Goal: Task Accomplishment & Management: Manage account settings

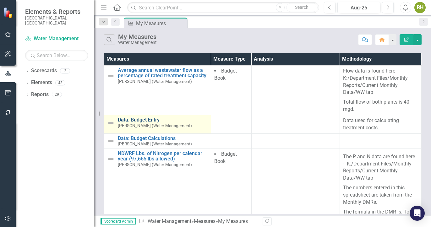
click at [141, 119] on link "Data: Budget Entry" at bounding box center [163, 120] width 90 height 6
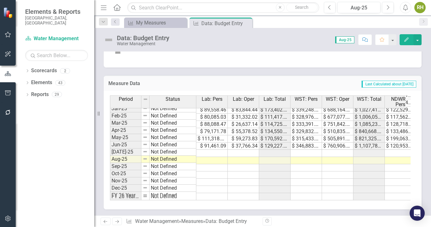
scroll to position [317, 0]
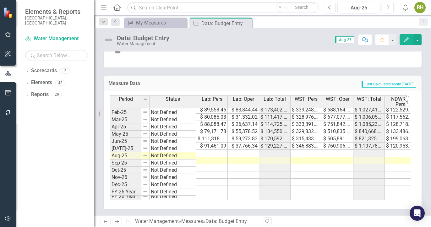
click at [218, 147] on tbody "Nov-23 Not Defined $ 106,258.63 $ 5,505.34 $ 111,763.97 $ 398,350.00 $ 784,162.…" at bounding box center [420, 102] width 620 height 195
click at [251, 150] on td at bounding box center [243, 153] width 31 height 7
click at [220, 150] on td at bounding box center [211, 153] width 31 height 7
click at [248, 150] on td at bounding box center [243, 153] width 31 height 7
click at [211, 150] on td at bounding box center [211, 153] width 31 height 7
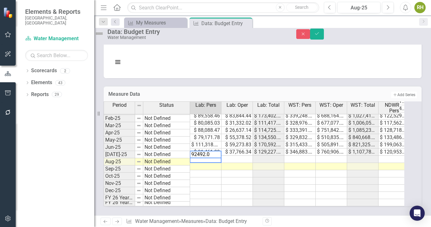
type textarea "92492.08"
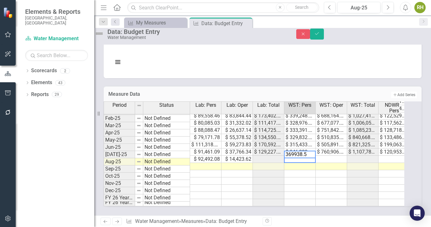
type textarea "369938.51"
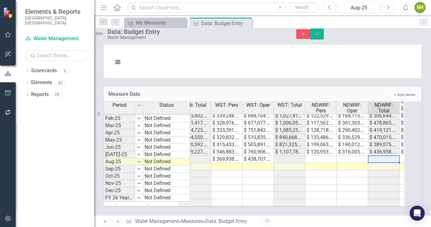
scroll to position [0, 105]
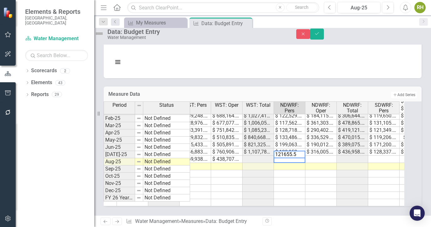
type textarea "121655.56"
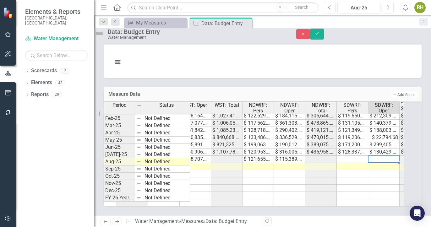
scroll to position [0, 167]
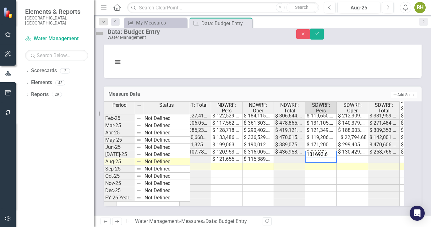
type textarea "131693.69"
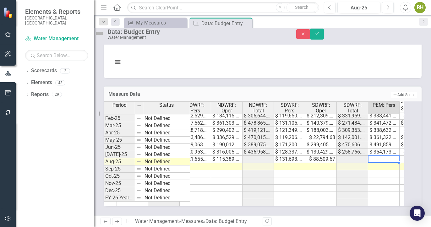
scroll to position [0, 230]
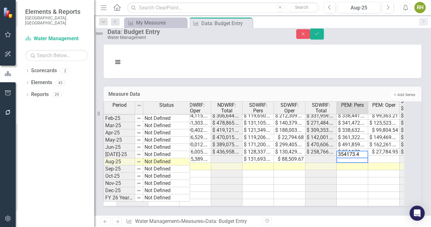
type textarea "354173.42"
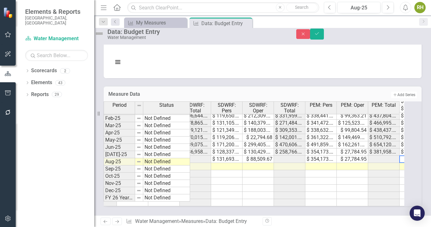
scroll to position [0, 293]
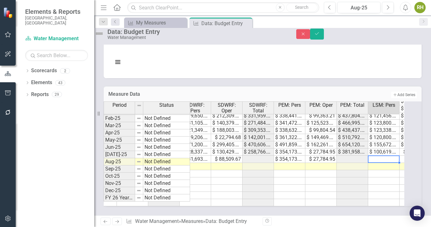
drag, startPoint x: 390, startPoint y: 170, endPoint x: 388, endPoint y: 151, distance: 19.0
click at [390, 177] on tr "Not Defined" at bounding box center [152, 180] width 620 height 7
click at [386, 156] on td at bounding box center [383, 159] width 31 height 7
type textarea "109621.08"
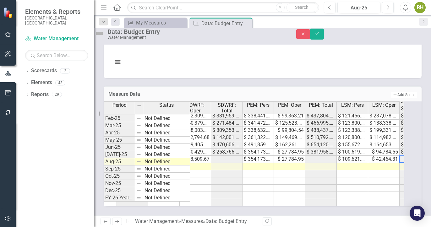
scroll to position [0, 356]
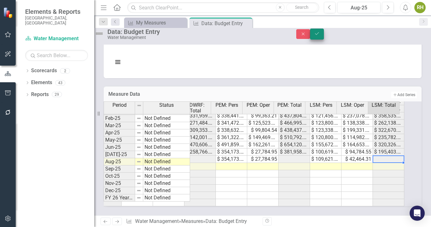
type textarea "42464.31"
click at [324, 38] on button "Save" at bounding box center [317, 34] width 14 height 11
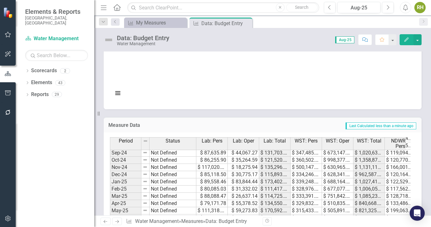
scroll to position [317, 0]
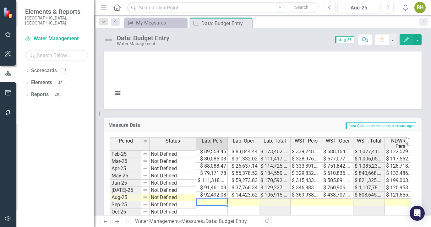
click at [223, 196] on tbody "Aug-23 Not Defined $ 74,501.86 $ 94,140.45 $ 168,642.31 $ 296,716.34 $ 987,810.…" at bounding box center [420, 133] width 620 height 217
click at [250, 200] on td at bounding box center [243, 202] width 31 height 7
click at [219, 199] on td at bounding box center [211, 202] width 31 height 7
click at [249, 199] on td at bounding box center [243, 202] width 31 height 7
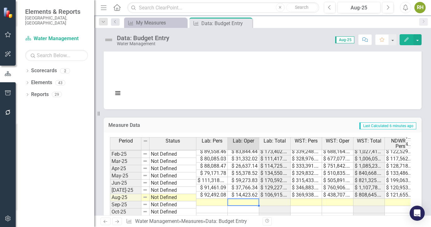
click at [110, 194] on div "Period Status Lab: Pers Lab: Oper Lab: Total WST: Pers WST: Oper WST: Total NDW…" at bounding box center [110, 145] width 0 height 194
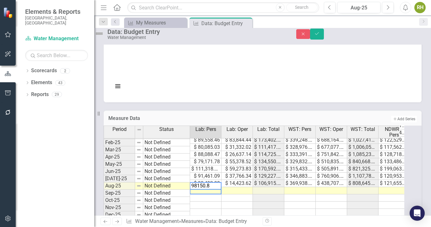
type textarea "98150.85"
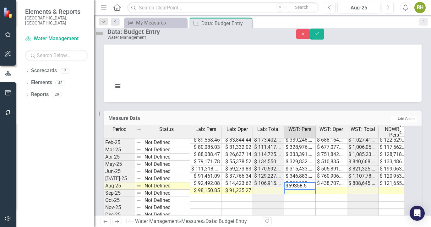
type textarea "369358.51"
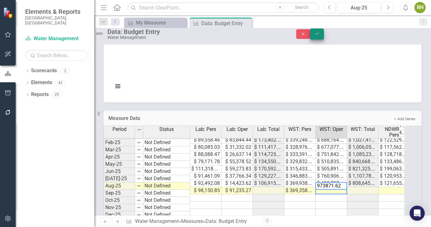
type textarea "973871.62"
click at [320, 36] on icon "Save" at bounding box center [317, 33] width 6 height 4
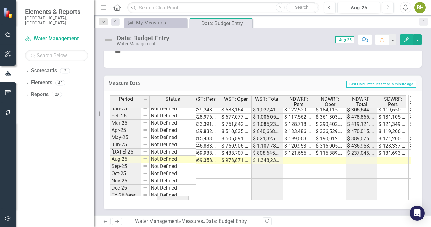
scroll to position [0, 113]
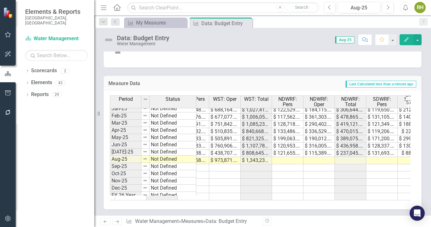
click at [288, 157] on td at bounding box center [287, 160] width 31 height 7
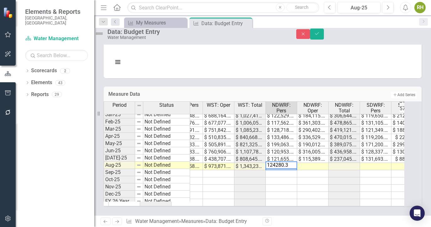
type textarea "124280.33"
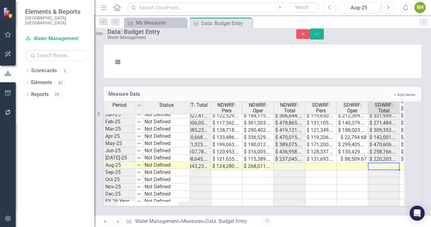
scroll to position [0, 199]
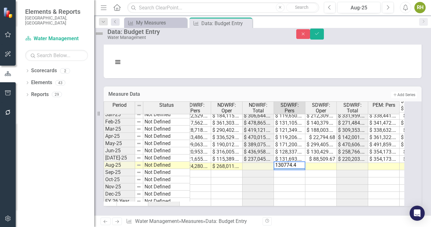
type textarea "130774.49"
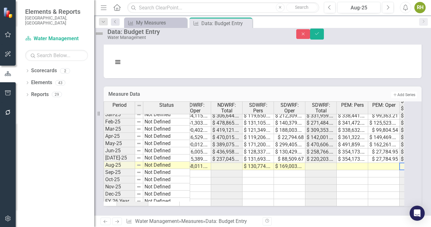
scroll to position [0, 261]
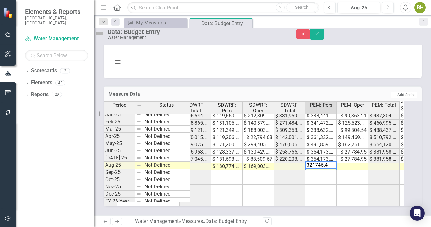
type textarea "321746.41"
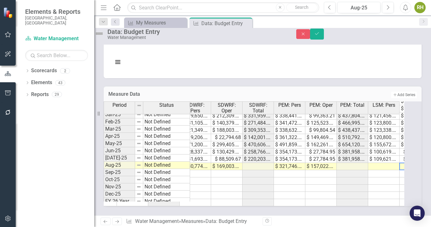
scroll to position [0, 324]
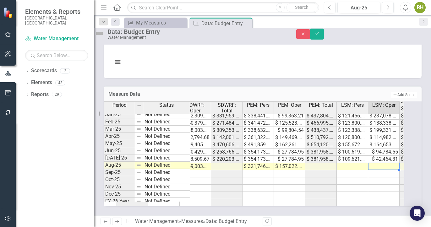
click at [368, 163] on td at bounding box center [351, 166] width 31 height 7
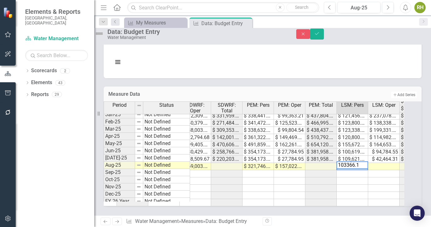
type textarea "103366.19"
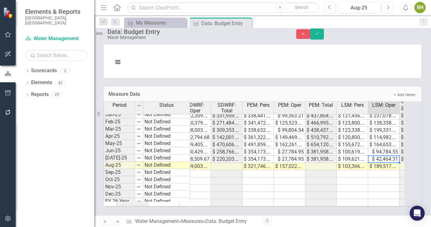
type textarea "42464.31"
click at [324, 39] on button "Save" at bounding box center [317, 34] width 14 height 11
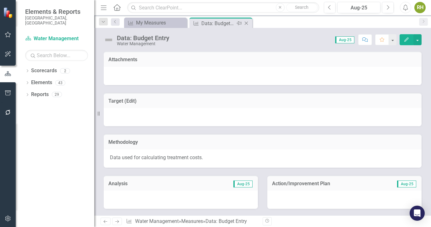
click at [247, 23] on icon "Close" at bounding box center [246, 23] width 6 height 5
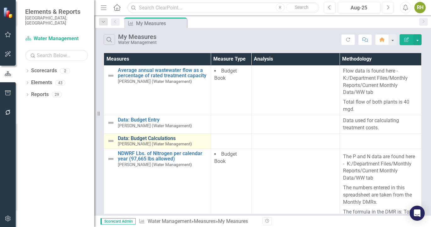
click at [151, 137] on link "Data: Budget Calculations" at bounding box center [163, 139] width 90 height 6
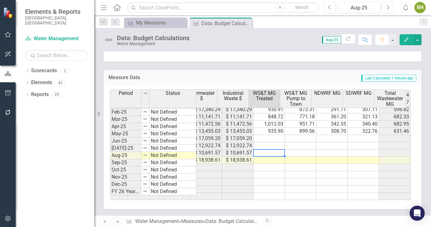
click at [10, 151] on div "Period Status WS&T $ Wastewater $ Solid Waste $ Stormwater $ Industrial Waste $…" at bounding box center [10, 100] width 0 height 199
click at [255, 164] on td at bounding box center [268, 167] width 31 height 7
click at [261, 149] on td at bounding box center [268, 152] width 31 height 7
click at [303, 151] on td at bounding box center [300, 152] width 31 height 7
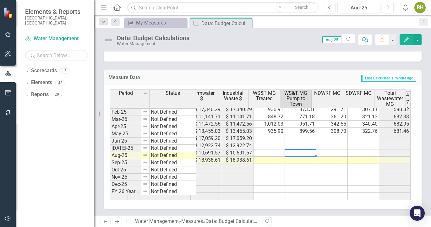
click at [277, 149] on td at bounding box center [268, 152] width 31 height 7
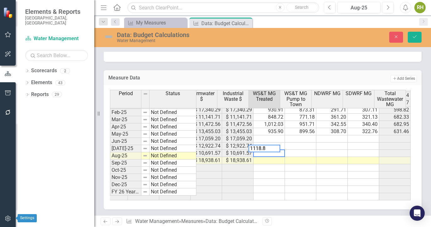
type textarea "1118.87"
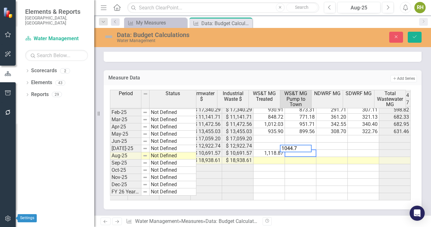
type textarea "1044.74"
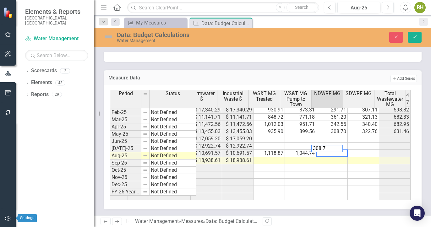
type textarea "308.76"
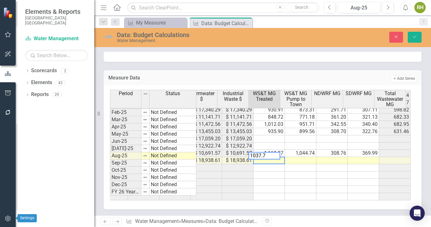
type textarea "1037.75"
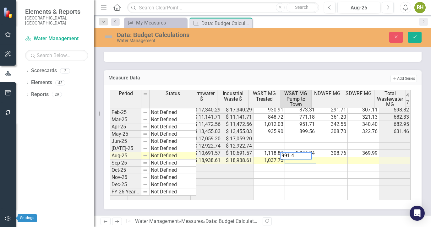
type textarea "991.43"
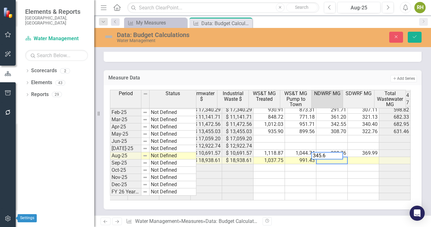
type textarea "345.65"
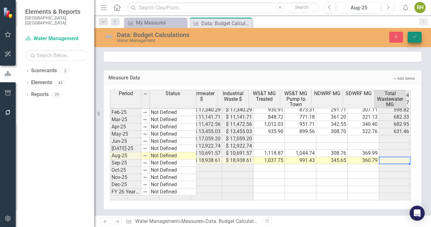
type textarea "360.79"
click at [415, 40] on button "Save" at bounding box center [414, 37] width 14 height 11
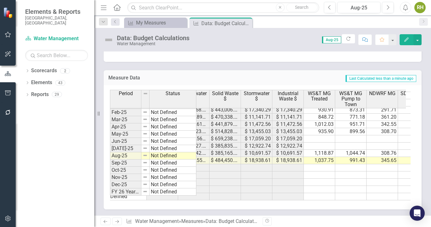
scroll to position [0, 105]
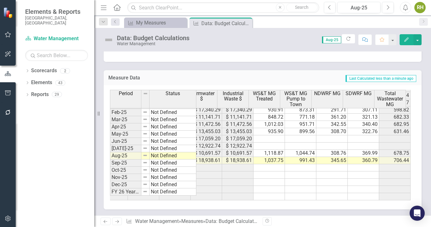
click at [277, 132] on tbody "Oct-23 Not Defined $ 1,380,961.58 $ 1,066,100.23 $ 410,726.58 $ 13,664.69 $ 13,…" at bounding box center [210, 99] width 400 height 202
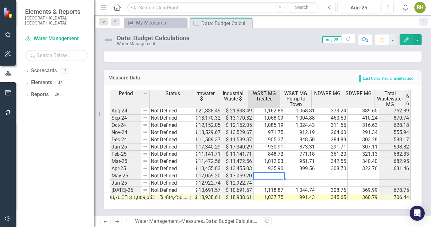
scroll to position [286, 0]
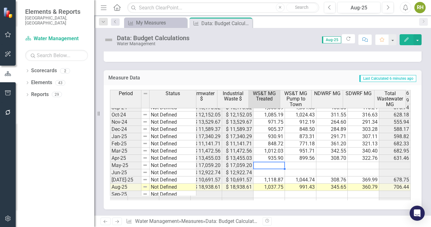
click at [289, 165] on td at bounding box center [300, 165] width 31 height 7
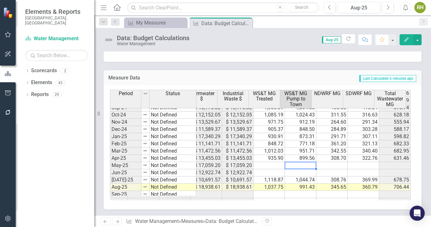
click at [275, 167] on td at bounding box center [268, 165] width 31 height 7
drag, startPoint x: 294, startPoint y: 161, endPoint x: 289, endPoint y: 165, distance: 6.3
click at [10, 161] on div "Period Status WS&T $ Wastewater $ Solid Waste $ Stormwater $ Industrial Waste $…" at bounding box center [10, 127] width 0 height 199
click at [265, 163] on td at bounding box center [268, 165] width 31 height 7
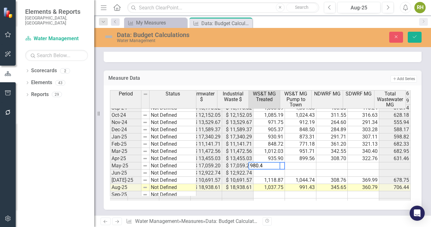
type textarea "980.49"
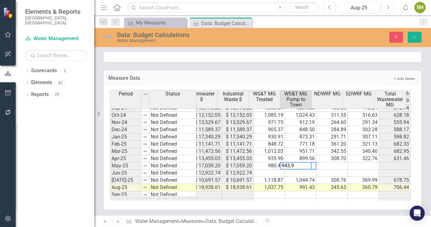
type textarea "943.96"
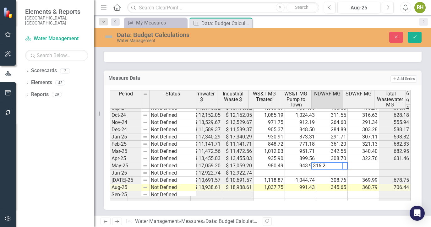
type textarea "316.20"
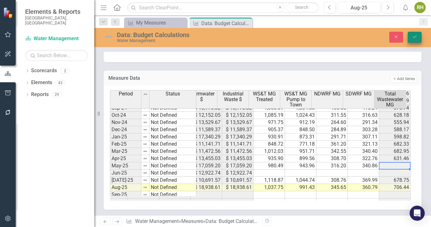
type textarea "340.86"
click at [415, 37] on icon "submit" at bounding box center [414, 36] width 4 height 3
